Goal: Transaction & Acquisition: Purchase product/service

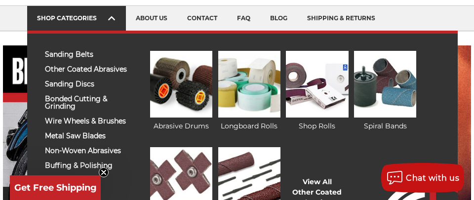
scroll to position [83, 0]
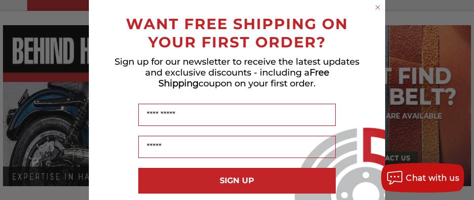
click at [378, 3] on circle "Close dialog" at bounding box center [377, 7] width 9 height 9
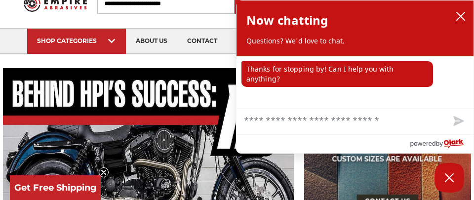
scroll to position [0, 0]
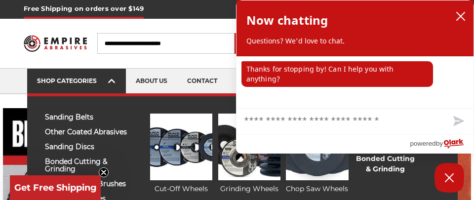
click at [107, 79] on div "SHOP CATEGORIES" at bounding box center [76, 80] width 79 height 7
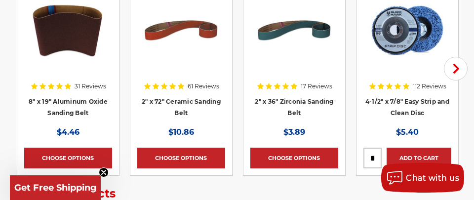
scroll to position [1633, 0]
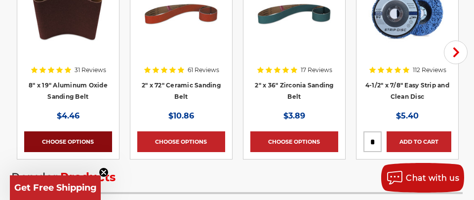
click at [67, 137] on link "Choose Options" at bounding box center [68, 141] width 88 height 21
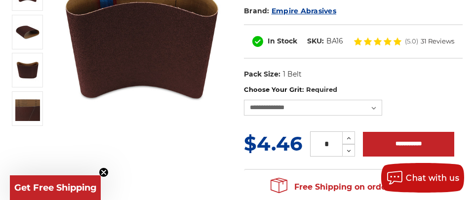
scroll to position [179, 0]
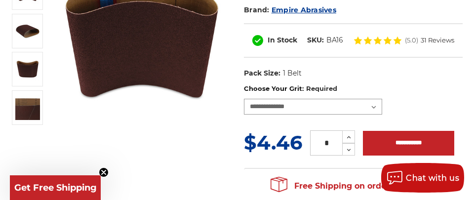
click at [375, 105] on select "**********" at bounding box center [313, 107] width 138 height 16
click at [144, 124] on img at bounding box center [143, 41] width 174 height 174
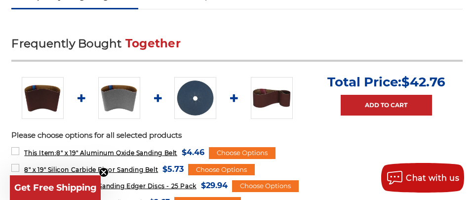
scroll to position [447, 0]
